Goal: Information Seeking & Learning: Find specific fact

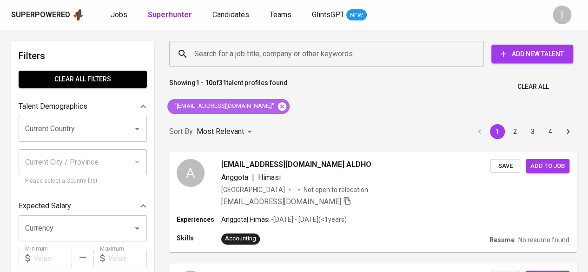
click at [277, 105] on icon at bounding box center [282, 106] width 10 height 10
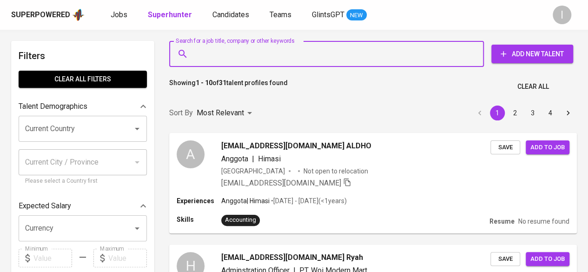
click at [221, 51] on input "Search for a job title, company or other keywords" at bounding box center [329, 54] width 274 height 18
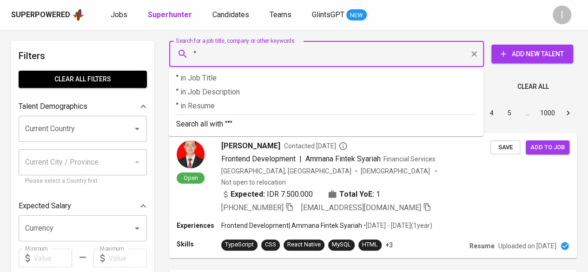
paste input "Febriani [PERSON_NAME]"
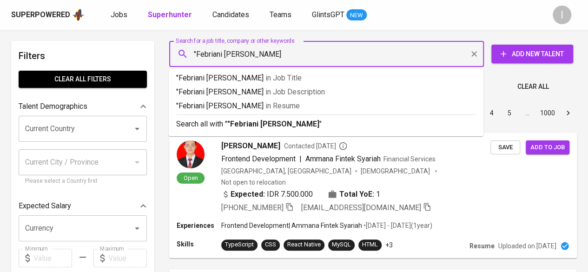
type input ""Febriani [PERSON_NAME]""
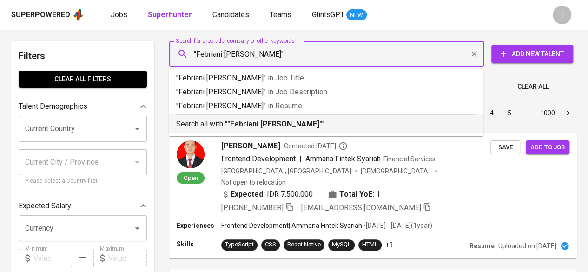
click at [312, 122] on p "Search all with " "Febriani [PERSON_NAME]" "" at bounding box center [326, 124] width 300 height 11
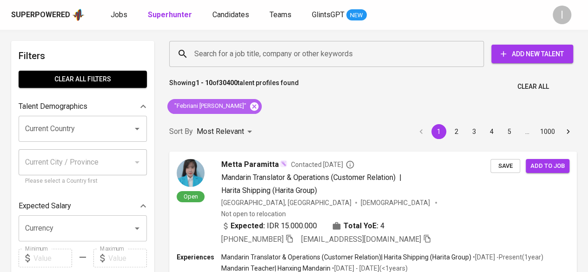
click at [250, 106] on icon at bounding box center [254, 106] width 8 height 8
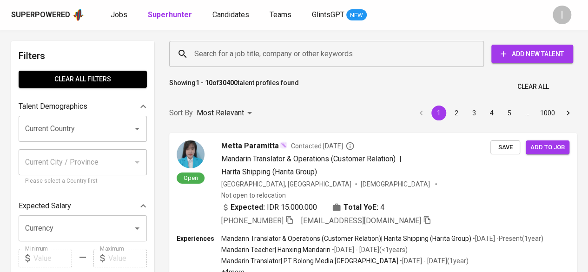
click at [220, 61] on input "Search for a job title, company or other keywords" at bounding box center [329, 54] width 274 height 18
click at [216, 57] on input "Search for a job title, company or other keywords" at bounding box center [329, 54] width 274 height 18
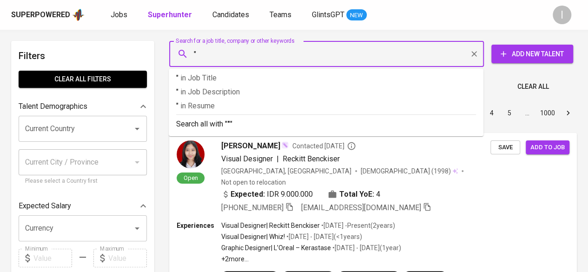
paste input "[EMAIL_ADDRESS][DOMAIN_NAME]"
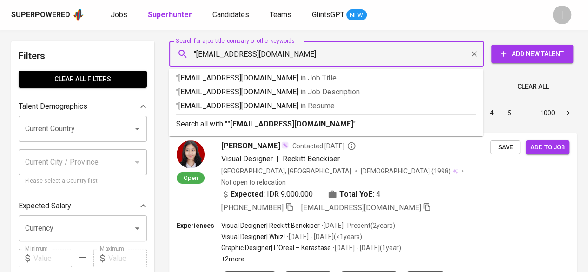
type input ""[EMAIL_ADDRESS][DOMAIN_NAME]""
click at [254, 122] on b ""[EMAIL_ADDRESS][DOMAIN_NAME]"" at bounding box center [291, 123] width 129 height 9
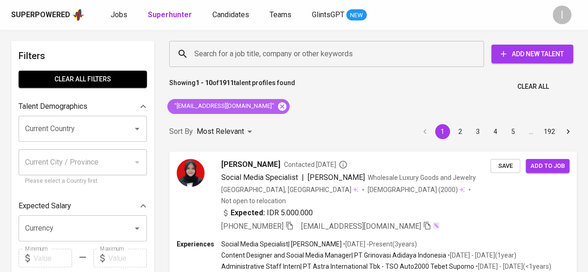
click at [278, 106] on icon at bounding box center [282, 106] width 8 height 8
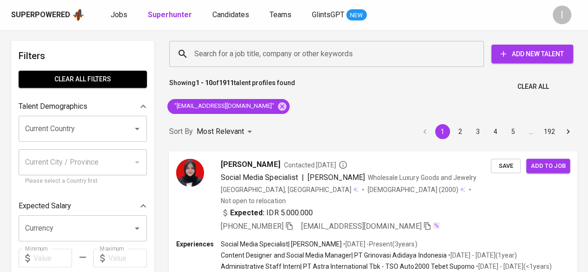
click at [222, 54] on input "Search for a job title, company or other keywords" at bounding box center [329, 54] width 274 height 18
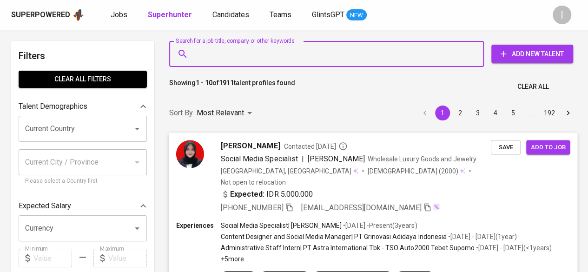
scroll to position [119, 0]
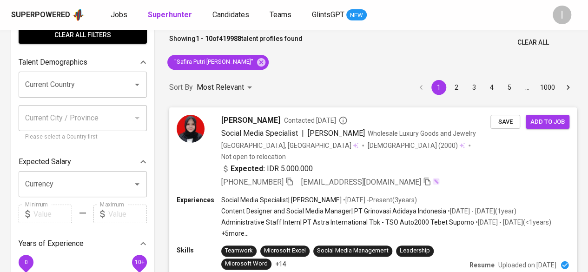
scroll to position [45, 0]
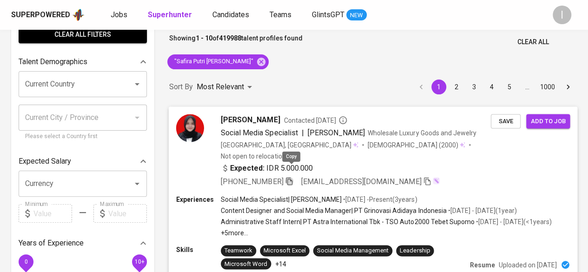
click at [292, 177] on icon "button" at bounding box center [289, 181] width 7 height 8
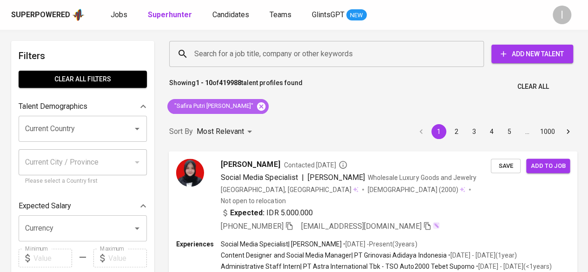
click at [256, 105] on icon at bounding box center [261, 106] width 10 height 10
click at [224, 56] on input "Search for a job title, company or other keywords" at bounding box center [329, 54] width 274 height 18
click at [221, 53] on input "Search for a job title, company or other keywords" at bounding box center [329, 54] width 274 height 18
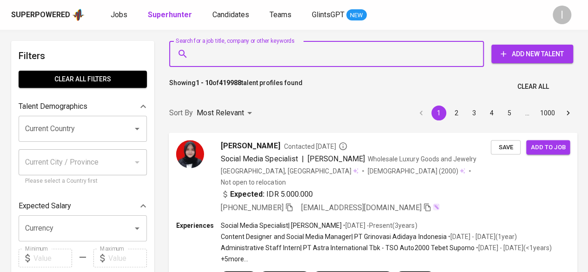
paste input "Willa Cardina"
type input "Willa Cardina"
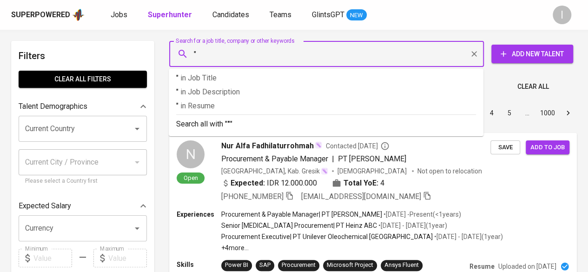
paste input "Willa Cardina"
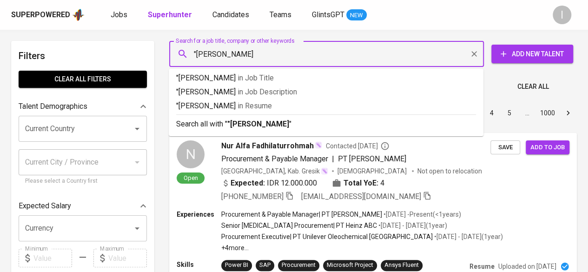
type input ""Willa Cardina""
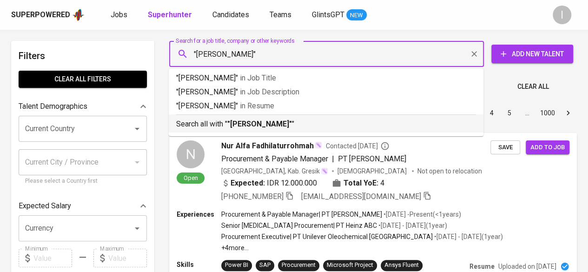
click at [272, 128] on b ""Willa Cardina"" at bounding box center [259, 123] width 65 height 9
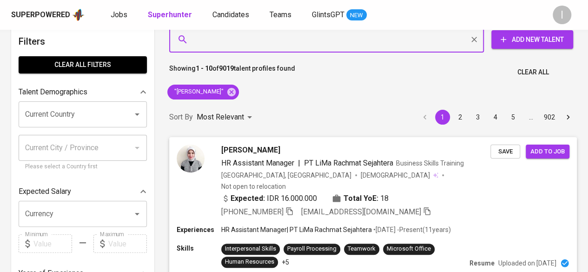
scroll to position [18, 0]
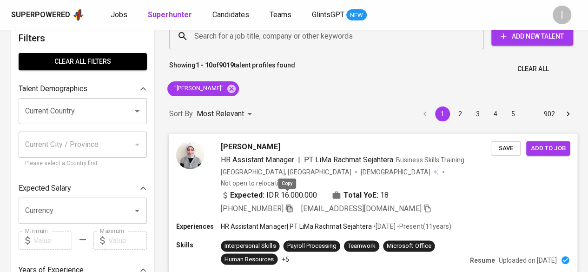
click at [286, 204] on icon "button" at bounding box center [289, 208] width 8 height 8
